Goal: Check status: Check status

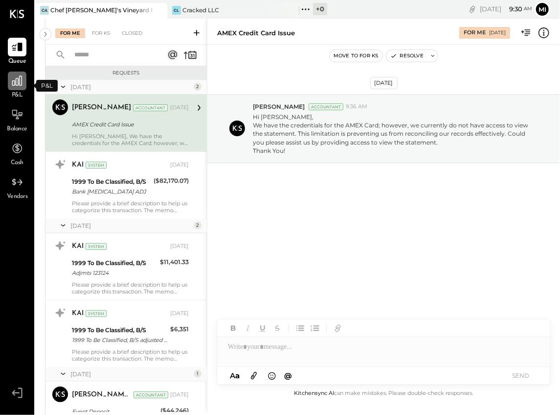
click at [14, 84] on icon at bounding box center [17, 80] width 13 height 13
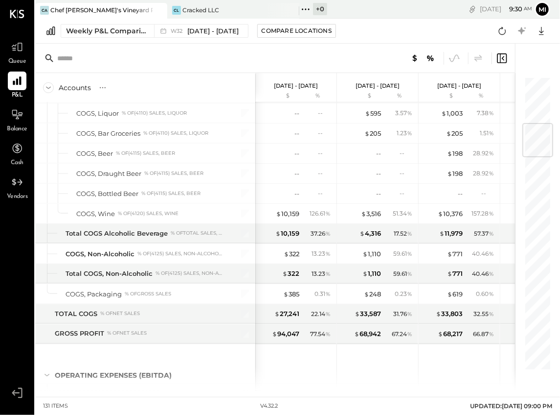
scroll to position [392, 0]
